Goal: Task Accomplishment & Management: Use online tool/utility

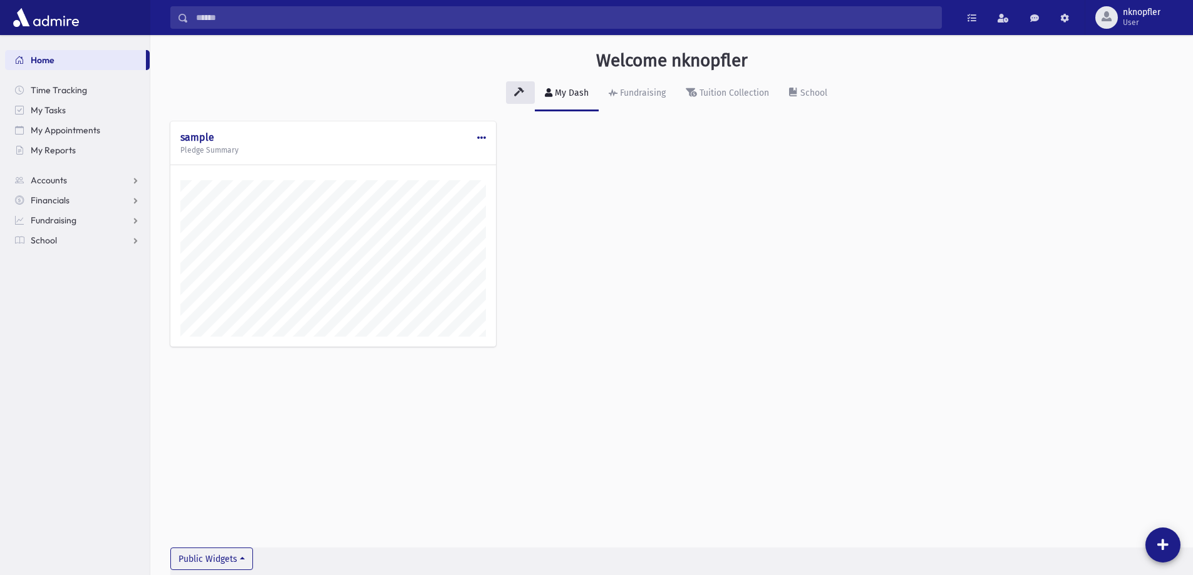
scroll to position [569, 1043]
click at [80, 240] on link "School" at bounding box center [77, 240] width 145 height 20
click at [90, 281] on link "Attendance" at bounding box center [77, 281] width 145 height 20
click at [95, 307] on link "Entry" at bounding box center [77, 301] width 145 height 20
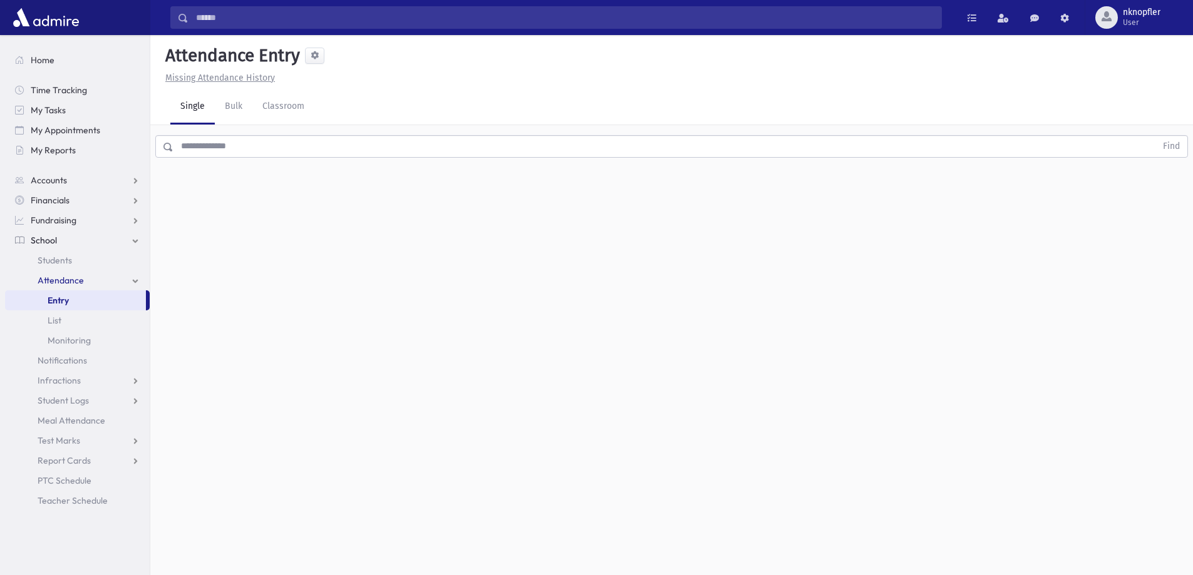
click at [333, 147] on input "text" at bounding box center [664, 146] width 983 height 23
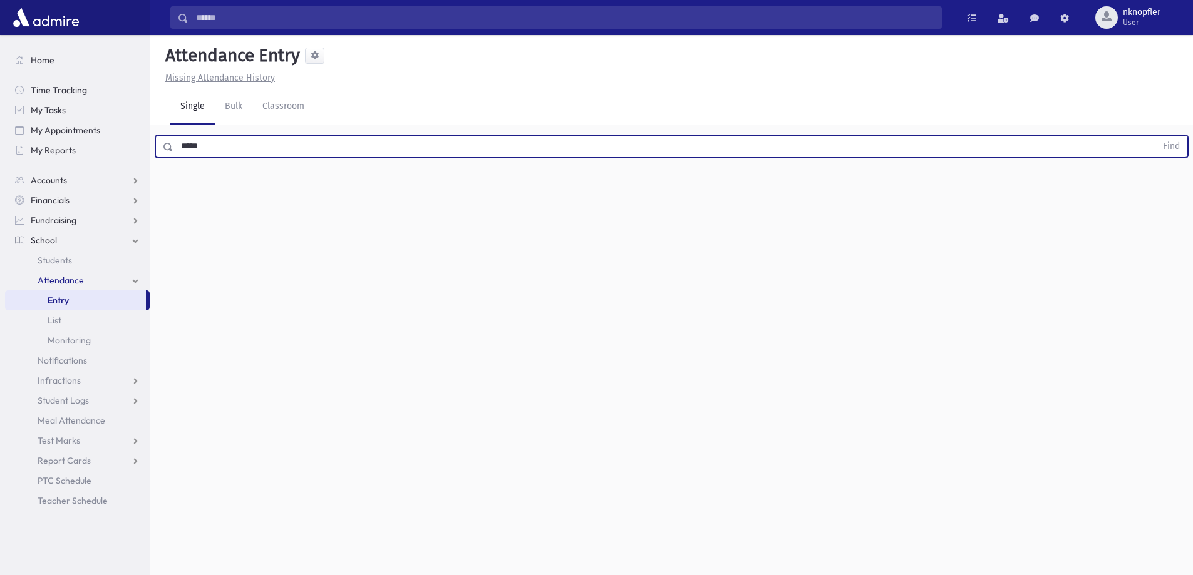
type input "*****"
click at [1155, 136] on button "Find" at bounding box center [1171, 146] width 32 height 21
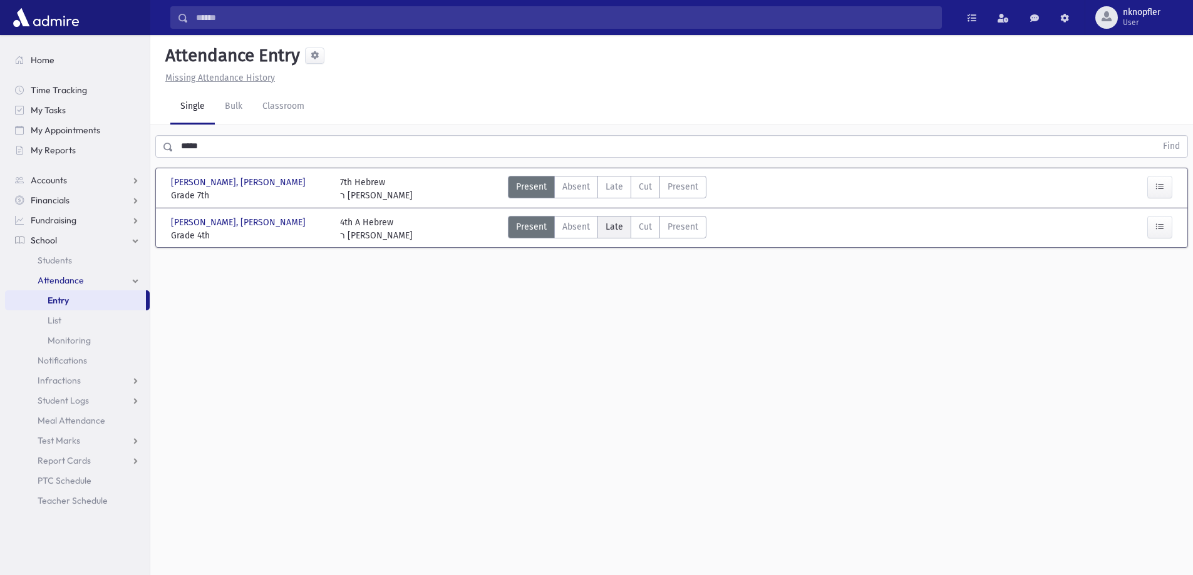
drag, startPoint x: 612, startPoint y: 225, endPoint x: 656, endPoint y: 224, distance: 43.2
click at [613, 225] on span "Late" at bounding box center [615, 226] width 18 height 13
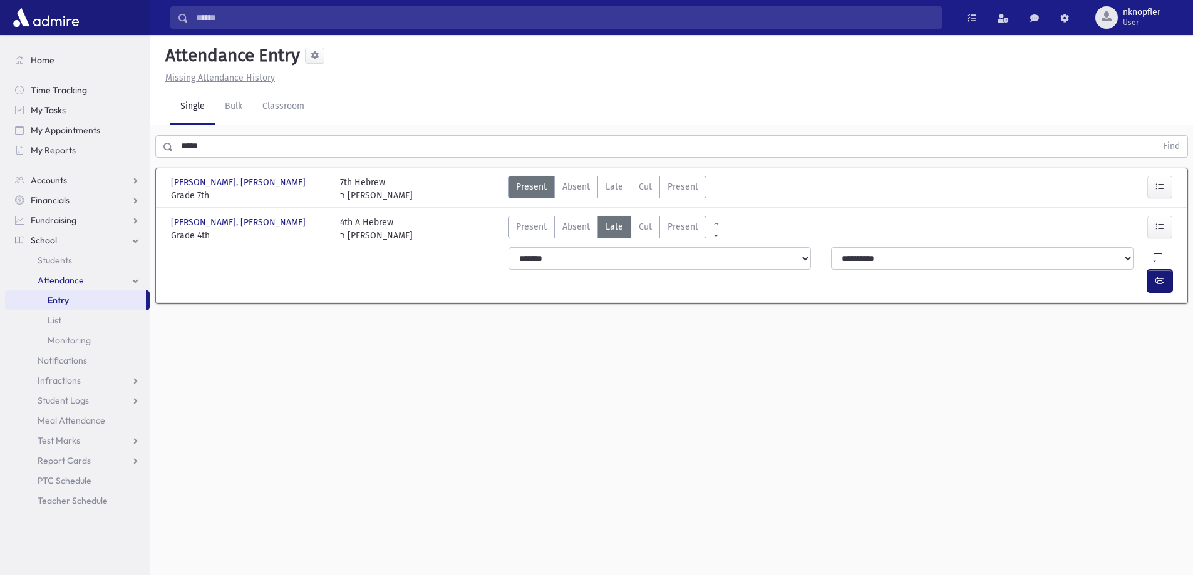
click at [1166, 270] on button "button" at bounding box center [1159, 281] width 25 height 23
